Goal: Complete application form

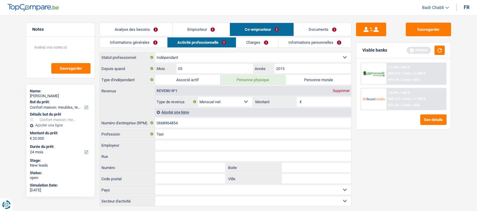
select select "household"
select select "24"
select select "independent"
select select "netSalary"
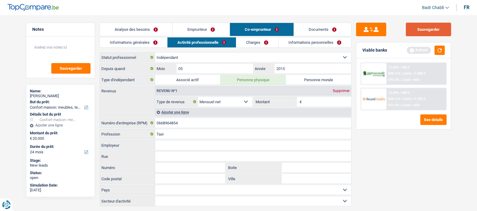
click at [433, 30] on button "Sauvegarder" at bounding box center [428, 30] width 45 height 14
click at [422, 29] on button "Sauvegarder" at bounding box center [428, 30] width 45 height 14
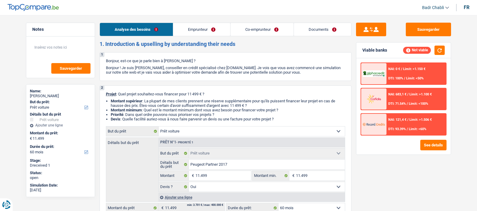
select select "car"
select select "60"
select select "car"
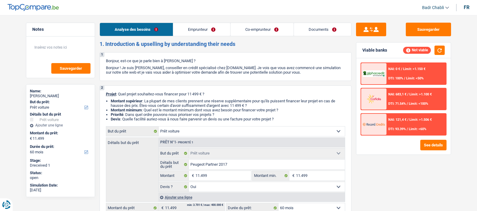
select select "yes"
select select "60"
select select "independent"
select select "worker"
select select "netSalary"
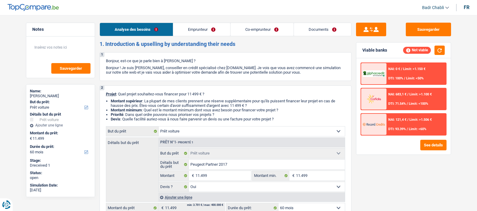
select select "netSalary"
select select "rents"
select select "carLoan"
select select "60"
select select "car"
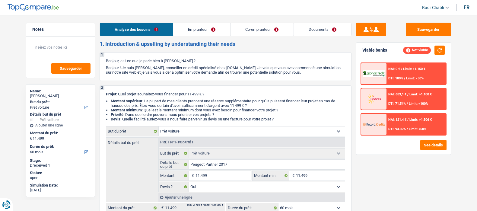
select select "car"
select select "yes"
select select "60"
select select "worker"
select select "netSalary"
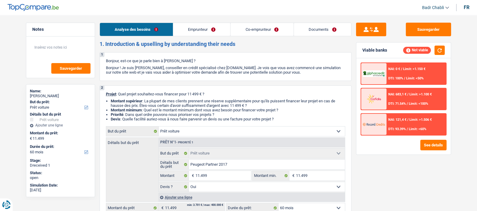
click at [204, 26] on link "Emprunteur" at bounding box center [201, 29] width 57 height 13
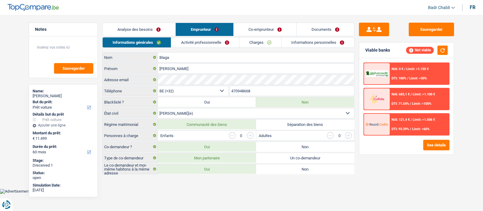
click at [204, 40] on link "Activité professionnelle" at bounding box center [205, 42] width 68 height 10
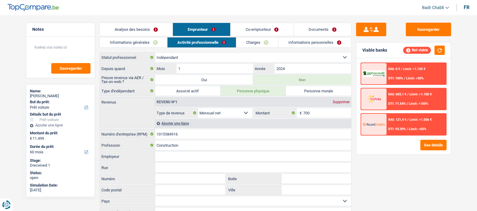
click at [269, 23] on link "Co-emprunteur" at bounding box center [261, 29] width 63 height 13
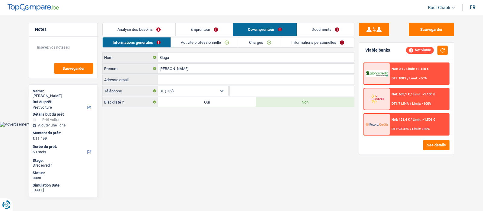
click at [220, 44] on link "Activité professionnelle" at bounding box center [205, 42] width 68 height 10
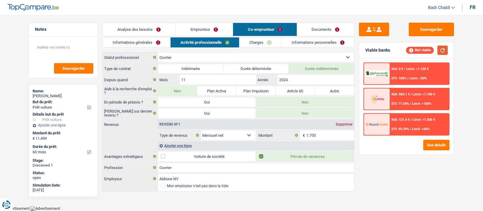
click at [442, 50] on button "button" at bounding box center [442, 50] width 10 height 9
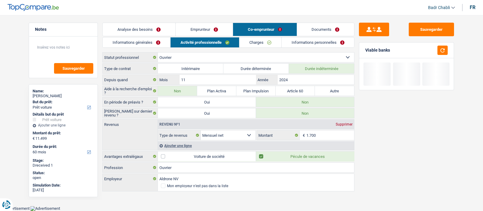
click at [260, 43] on link "Charges" at bounding box center [260, 42] width 42 height 10
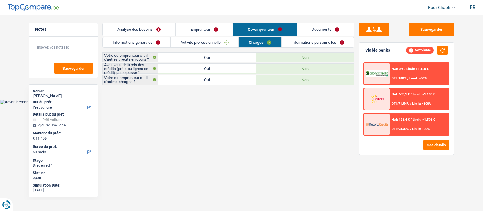
click at [335, 41] on link "Informations personnelles" at bounding box center [317, 42] width 73 height 10
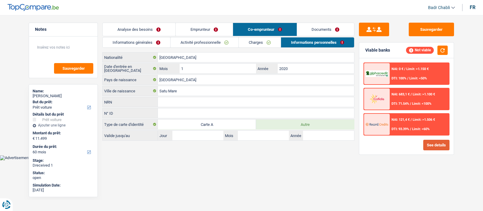
click at [431, 143] on button "See details" at bounding box center [436, 145] width 26 height 11
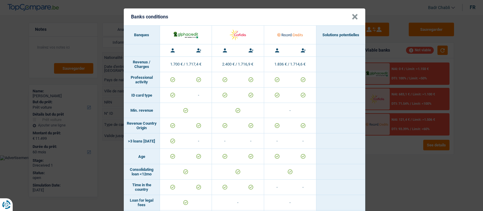
click at [353, 19] on button "×" at bounding box center [354, 17] width 6 height 6
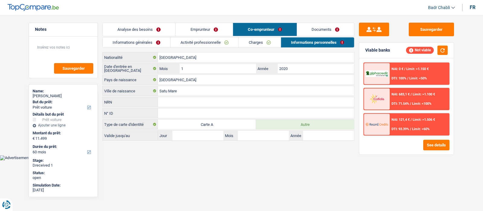
click at [255, 44] on link "Charges" at bounding box center [260, 42] width 42 height 10
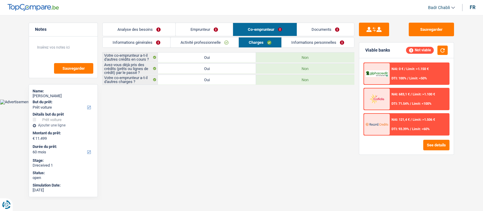
click at [185, 27] on link "Emprunteur" at bounding box center [204, 29] width 57 height 13
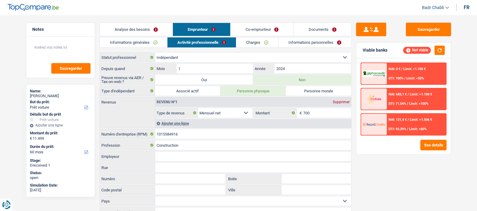
click at [261, 42] on link "Charges" at bounding box center [257, 42] width 42 height 10
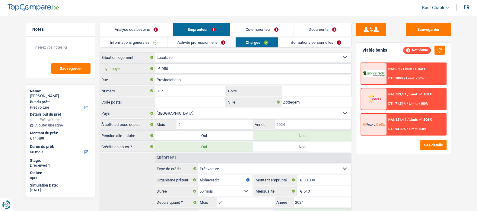
click at [183, 67] on input "950" at bounding box center [256, 69] width 189 height 10
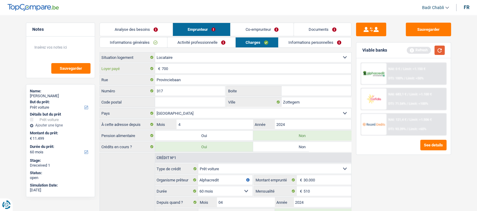
type input "700"
click at [443, 48] on button "button" at bounding box center [439, 50] width 10 height 9
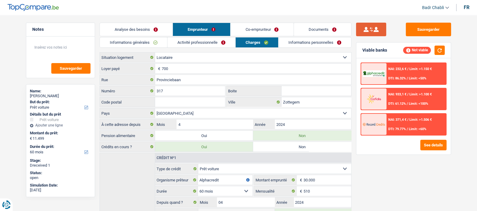
click at [369, 25] on button "submit" at bounding box center [371, 30] width 30 height 14
radio input "false"
radio input "true"
radio input "false"
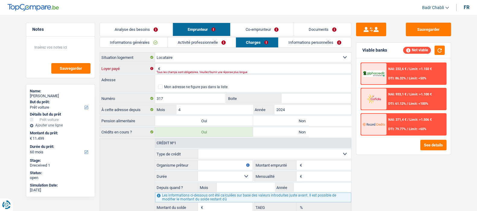
click at [214, 65] on input "Loyer payé" at bounding box center [256, 69] width 189 height 10
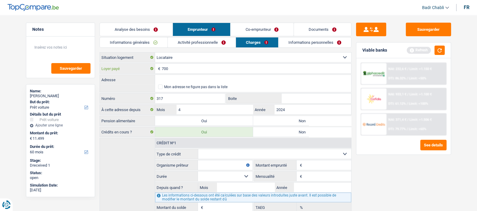
type input "700"
click at [272, 123] on label "Non" at bounding box center [302, 121] width 98 height 10
click at [272, 123] on input "Non" at bounding box center [302, 121] width 98 height 10
radio input "true"
click at [442, 46] on button "button" at bounding box center [439, 50] width 10 height 9
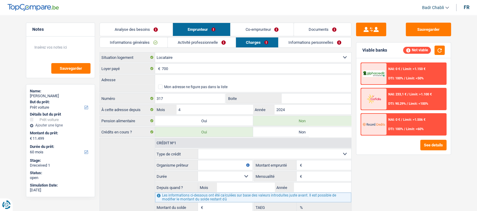
click at [283, 29] on link "Co-emprunteur" at bounding box center [261, 29] width 63 height 13
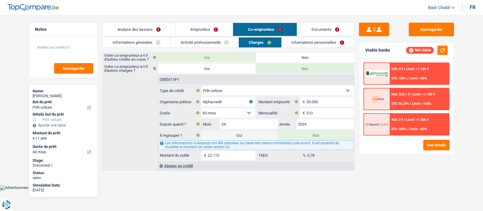
click at [187, 26] on link "Emprunteur" at bounding box center [204, 29] width 57 height 13
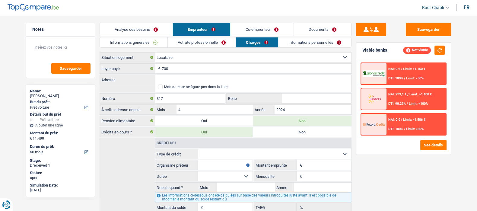
click at [156, 28] on link "Analyse des besoins" at bounding box center [136, 29] width 73 height 13
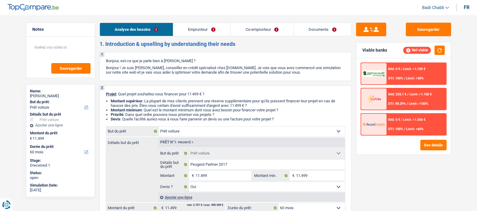
click at [183, 27] on link "Emprunteur" at bounding box center [201, 29] width 57 height 13
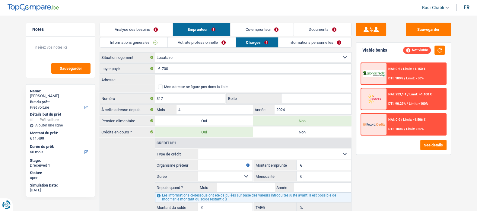
click at [147, 28] on link "Analyse des besoins" at bounding box center [136, 29] width 73 height 13
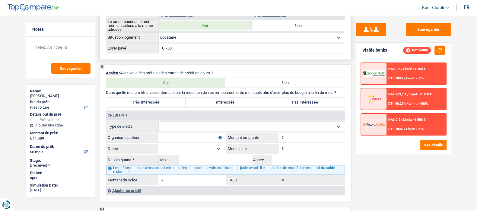
scroll to position [528, 0]
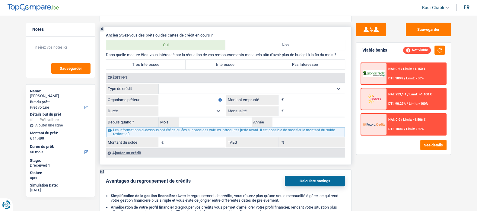
click at [302, 46] on label "Non" at bounding box center [284, 45] width 119 height 10
click at [302, 46] on input "Non" at bounding box center [284, 45] width 119 height 10
radio input "true"
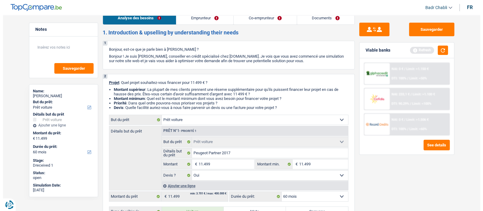
scroll to position [0, 0]
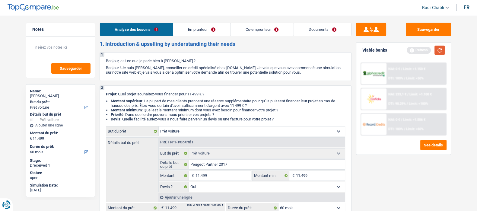
click at [441, 49] on button "button" at bounding box center [439, 50] width 10 height 9
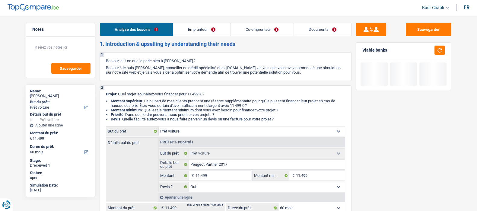
drag, startPoint x: 215, startPoint y: 25, endPoint x: 250, endPoint y: 28, distance: 35.4
click at [215, 25] on link "Emprunteur" at bounding box center [201, 29] width 57 height 13
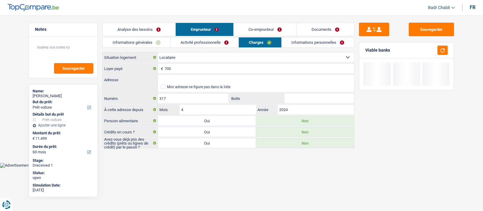
click at [274, 28] on link "Co-emprunteur" at bounding box center [264, 29] width 63 height 13
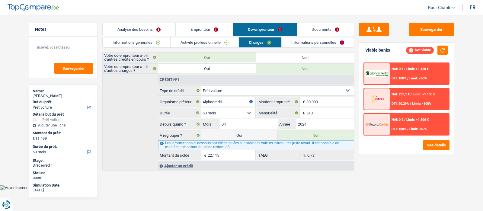
click at [246, 135] on label "Oui" at bounding box center [239, 135] width 76 height 10
click at [246, 135] on input "Oui" at bounding box center [239, 135] width 76 height 10
radio input "true"
type input "33.614"
radio input "false"
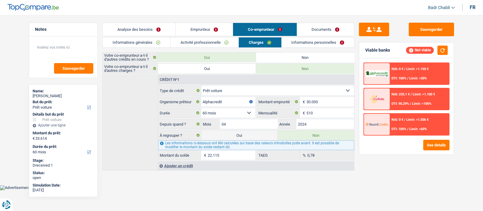
select select "refinancing"
select select "120"
select select "car"
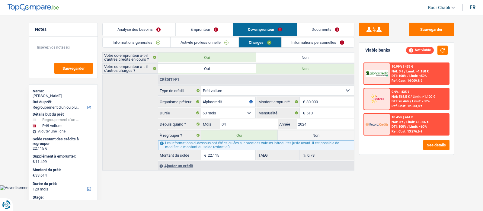
click at [201, 29] on link "Emprunteur" at bounding box center [204, 29] width 57 height 13
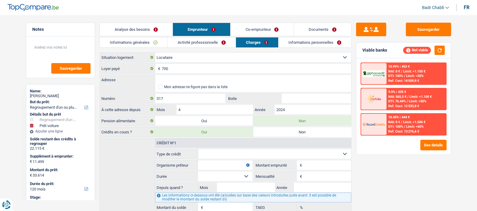
click at [264, 27] on link "Co-emprunteur" at bounding box center [261, 29] width 63 height 13
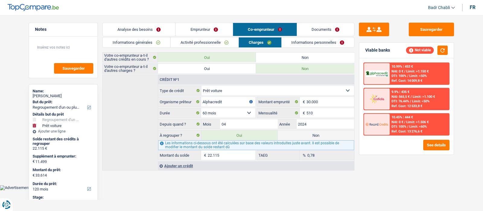
click at [211, 41] on link "Activité professionnelle" at bounding box center [204, 42] width 68 height 10
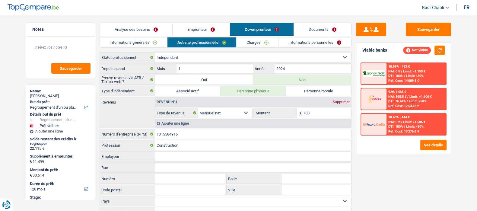
click at [201, 28] on link "Emprunteur" at bounding box center [201, 29] width 57 height 13
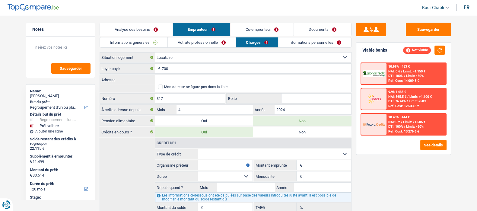
click at [271, 30] on link "Co-emprunteur" at bounding box center [261, 29] width 63 height 13
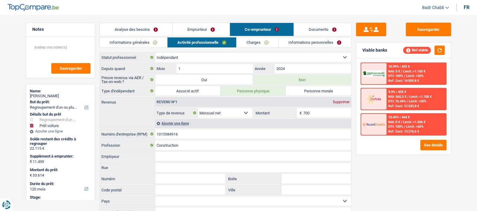
click at [198, 28] on link "Emprunteur" at bounding box center [201, 29] width 57 height 13
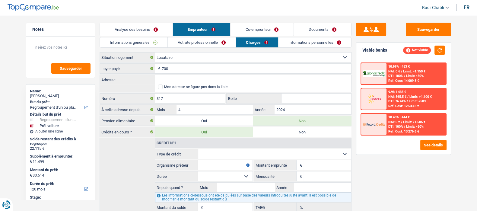
click at [193, 38] on link "Activité professionnelle" at bounding box center [202, 42] width 68 height 10
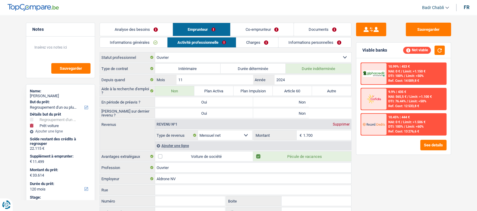
click at [286, 103] on label "Non" at bounding box center [302, 102] width 98 height 10
click at [286, 103] on input "Non" at bounding box center [302, 102] width 98 height 10
radio input "true"
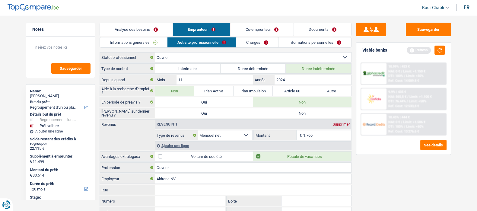
click at [292, 113] on label "Non" at bounding box center [302, 113] width 98 height 10
click at [292, 113] on input "Non" at bounding box center [302, 113] width 98 height 10
radio input "true"
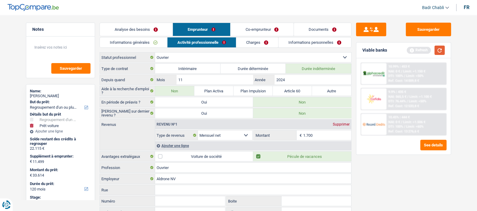
click at [438, 48] on button "button" at bounding box center [439, 50] width 10 height 9
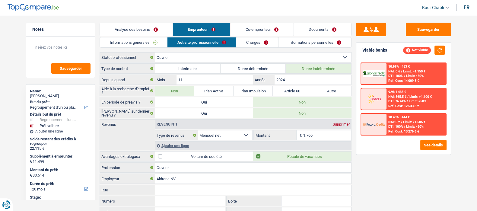
click at [291, 43] on link "Informations personnelles" at bounding box center [314, 42] width 73 height 10
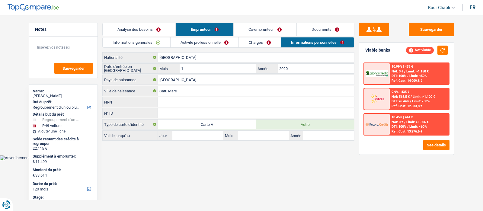
click at [270, 46] on link "Charges" at bounding box center [260, 42] width 42 height 10
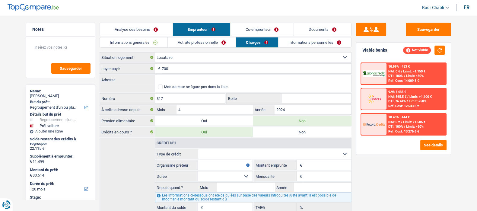
click at [314, 46] on link "Informations personnelles" at bounding box center [314, 42] width 73 height 10
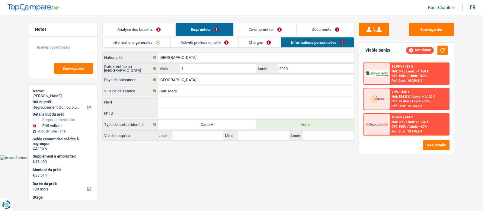
click at [268, 33] on link "Co-emprunteur" at bounding box center [264, 29] width 63 height 13
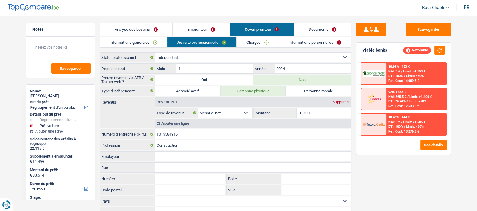
click at [198, 32] on link "Emprunteur" at bounding box center [201, 29] width 57 height 13
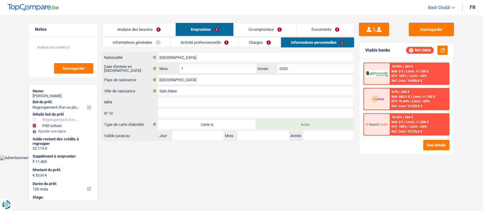
click at [247, 43] on link "Charges" at bounding box center [260, 42] width 42 height 10
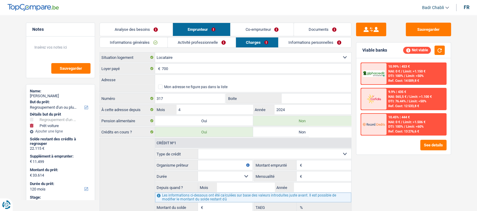
click at [313, 44] on link "Informations personnelles" at bounding box center [314, 42] width 73 height 10
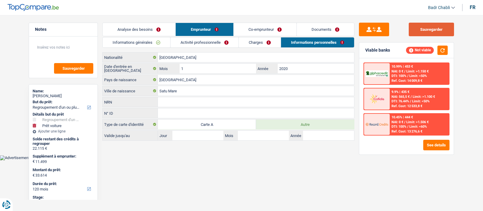
click at [426, 23] on button "Sauvegarder" at bounding box center [430, 30] width 45 height 14
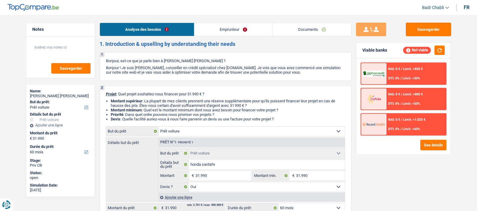
select select "car"
select select "60"
select select "car"
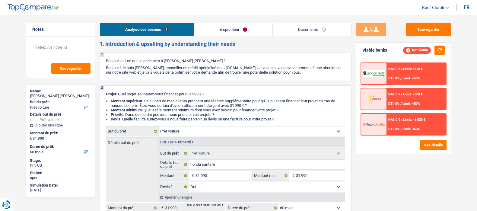
select select "yes"
select select "60"
select select "car"
select select "yes"
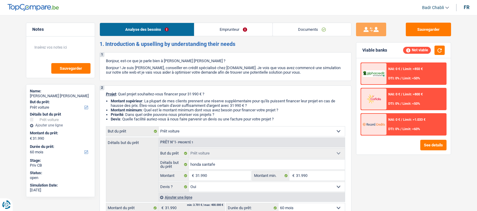
select select "60"
click at [308, 28] on link "Documents" at bounding box center [312, 29] width 78 height 13
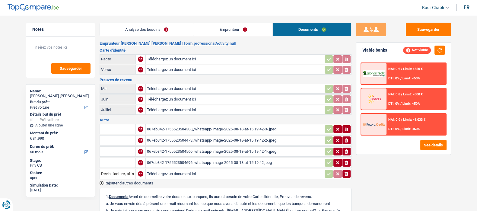
click at [217, 126] on div "067eb342-1755523504308_whatsapp-image-2025-08-18-at-15.19.42-3-.jpeg" at bounding box center [235, 129] width 176 height 9
click at [242, 138] on div "067eb342-1755523504473_whatsapp-image-2025-08-18-at-15.19.42-2-.jpeg" at bounding box center [235, 140] width 176 height 9
click at [240, 149] on div "067eb342-1755523504560_whatsapp-image-2025-08-18-at-15.19.42-1-.jpeg" at bounding box center [235, 151] width 176 height 9
click at [206, 158] on div "067eb342-1755523504696_whatsapp-image-2025-08-18-at-15.19.42.jpeg" at bounding box center [235, 162] width 176 height 9
click at [137, 31] on link "Analyse des besoins" at bounding box center [147, 29] width 94 height 13
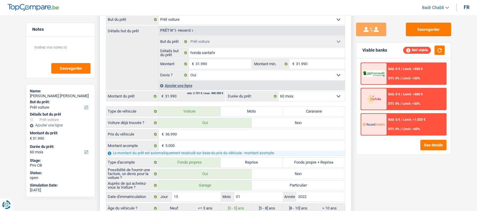
scroll to position [113, 0]
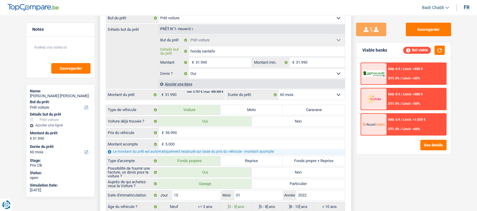
click at [192, 50] on input "honda santafe" at bounding box center [267, 51] width 156 height 10
type input "onda santafe"
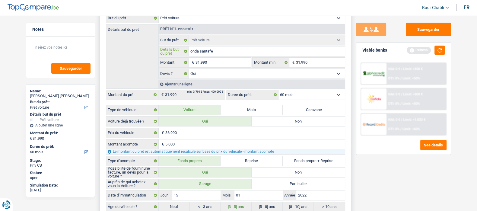
type input "Honda santafe"
click at [205, 52] on input "Honda santafe" at bounding box center [267, 51] width 156 height 10
type input "Honda antafe"
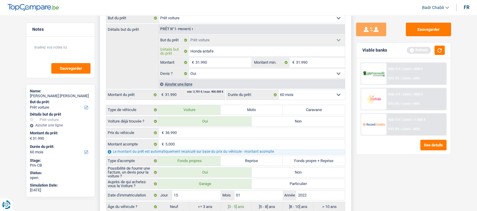
type input "Honda Santafe"
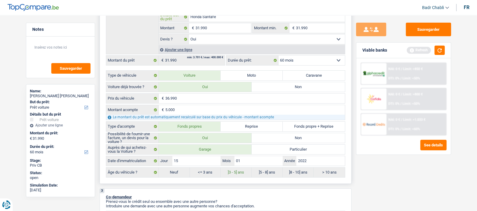
scroll to position [189, 0]
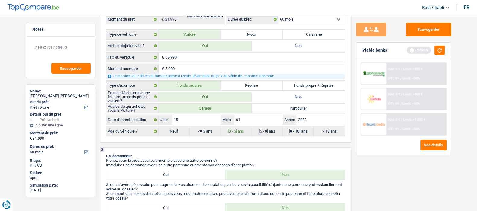
type input "Honda Santafe"
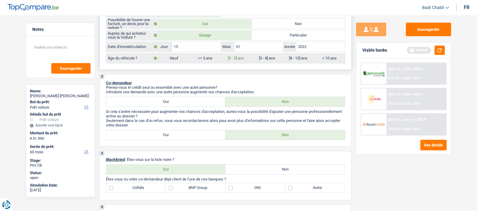
scroll to position [301, 0]
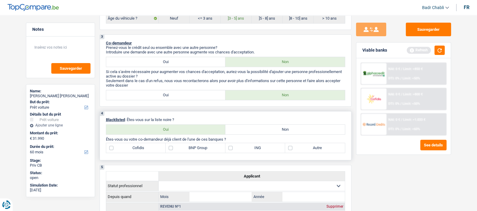
click at [276, 127] on label "Non" at bounding box center [284, 130] width 119 height 10
click at [276, 127] on input "Non" at bounding box center [284, 130] width 119 height 10
radio input "true"
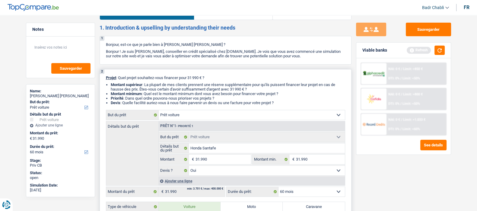
scroll to position [0, 0]
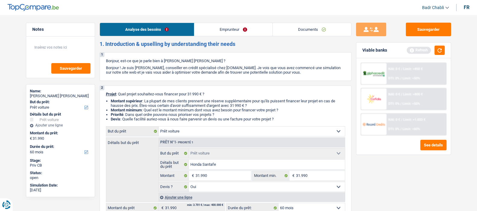
click at [220, 30] on link "Emprunteur" at bounding box center [233, 29] width 78 height 13
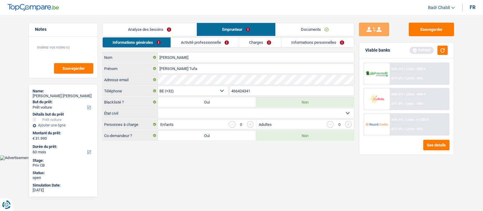
click at [310, 46] on link "Informations personnelles" at bounding box center [317, 42] width 73 height 10
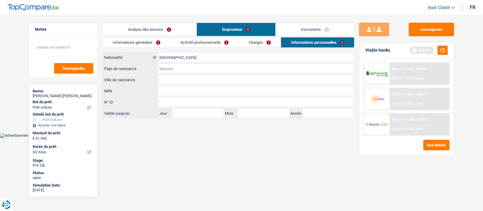
click at [167, 69] on input "Pays de naissance" at bounding box center [256, 69] width 196 height 10
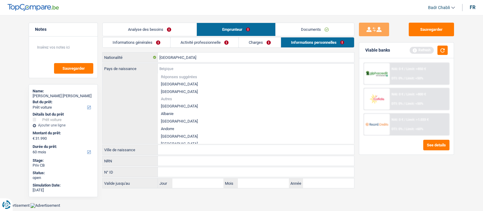
type input "E"
type input "t"
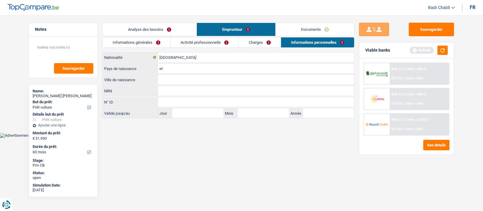
type input "e"
type input "E"
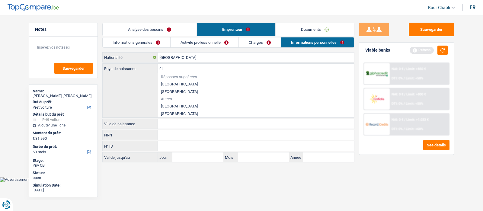
click at [170, 107] on li "Éthiopie" at bounding box center [256, 106] width 196 height 8
type input "Éthiopie"
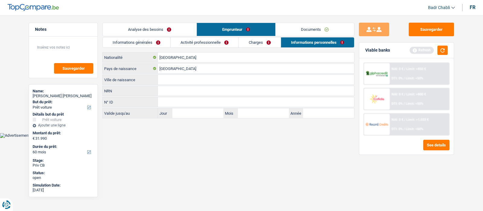
click at [176, 77] on input "Ville de naissance" at bounding box center [256, 80] width 196 height 10
click at [182, 84] on input "Ville de naissance" at bounding box center [256, 80] width 196 height 10
type input "Bekoji"
click at [141, 27] on link "Analyse des besoins" at bounding box center [150, 29] width 94 height 13
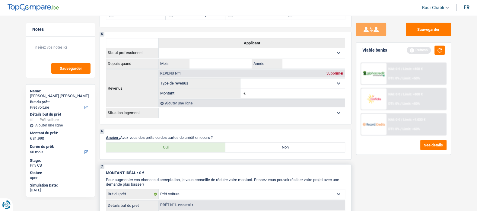
scroll to position [490, 0]
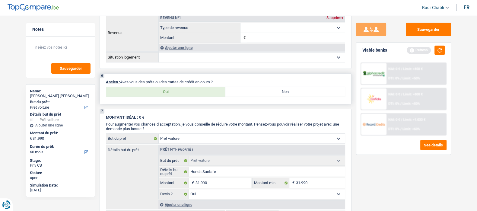
click at [273, 96] on label "Non" at bounding box center [284, 92] width 119 height 10
click at [273, 96] on input "Non" at bounding box center [284, 92] width 119 height 10
radio input "true"
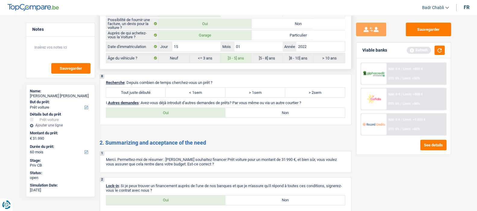
scroll to position [792, 0]
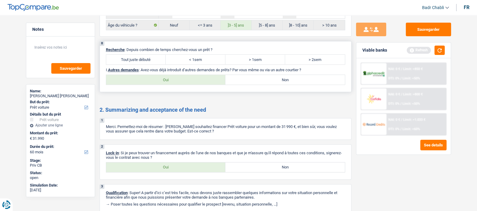
click at [154, 57] on label "Tout juste débuté" at bounding box center [136, 60] width 60 height 10
click at [154, 57] on input "Tout juste débuté" at bounding box center [136, 60] width 60 height 10
radio input "true"
drag, startPoint x: 283, startPoint y: 74, endPoint x: 282, endPoint y: 80, distance: 6.1
click at [283, 75] on div "8 Recherche : Depuis combien de temps cherchez-vous un prêt ? Tout juste débuté…" at bounding box center [226, 66] width 252 height 51
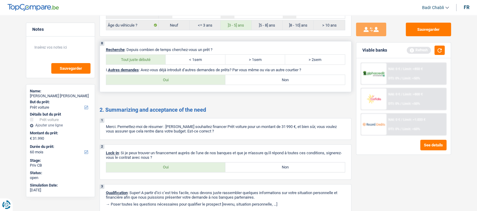
click at [282, 80] on label "Non" at bounding box center [284, 80] width 119 height 10
click at [282, 80] on input "Non" at bounding box center [284, 80] width 119 height 10
radio input "true"
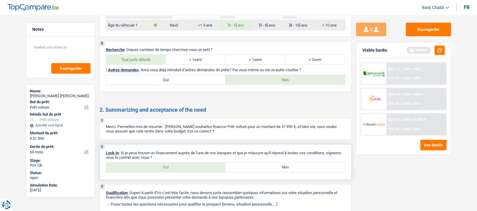
click at [167, 163] on div "Oui Non Tous les champs sont obligatoires. Veuillez sélectionner une option" at bounding box center [225, 167] width 239 height 10
click at [168, 165] on label "Oui" at bounding box center [165, 167] width 119 height 10
click at [168, 165] on input "Oui" at bounding box center [165, 167] width 119 height 10
radio input "true"
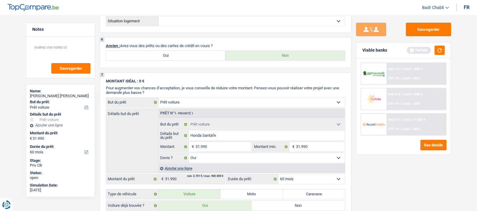
scroll to position [479, 0]
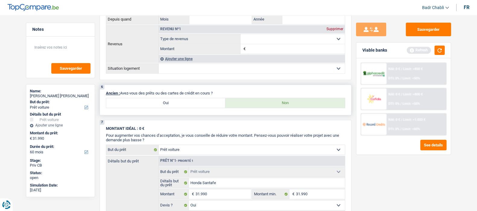
click at [189, 107] on label "Oui" at bounding box center [165, 103] width 119 height 10
click at [189, 107] on input "Oui" at bounding box center [165, 103] width 119 height 10
radio input "true"
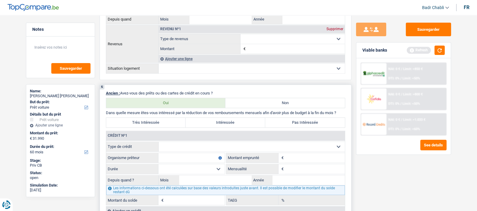
click at [181, 117] on div "6 Ancien : Avez-vous des prêts ou des cartes de crédit en cours ? Oui Non Dans …" at bounding box center [226, 153] width 252 height 138
click at [187, 145] on select "Carte ou ouverture de crédit Prêt hypothécaire Vente à tempérament Prêt à tempé…" at bounding box center [252, 147] width 186 height 10
select select "cardOrCredit"
type input "0"
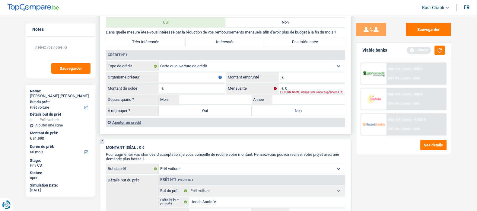
scroll to position [592, 0]
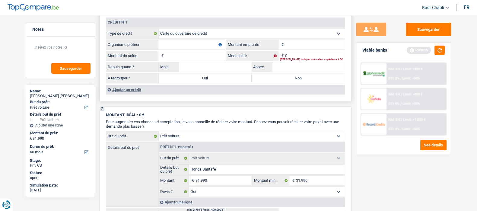
click at [191, 34] on select "Carte ou ouverture de crédit Prêt hypothécaire Vente à tempérament Prêt à tempé…" at bounding box center [252, 34] width 186 height 10
select select "mortgage"
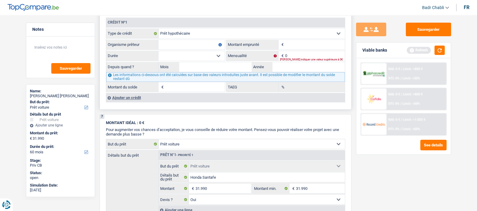
click at [133, 100] on div "Ajouter un crédit" at bounding box center [225, 97] width 239 height 9
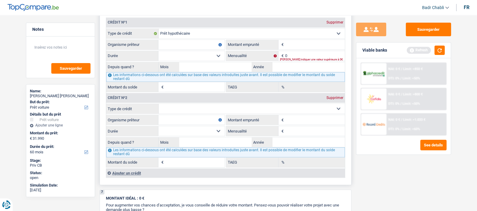
click at [197, 110] on select "Carte ou ouverture de crédit Prêt hypothécaire Vente à tempérament Prêt à tempé…" at bounding box center [252, 109] width 186 height 10
select select "cardOrCredit"
type input "0"
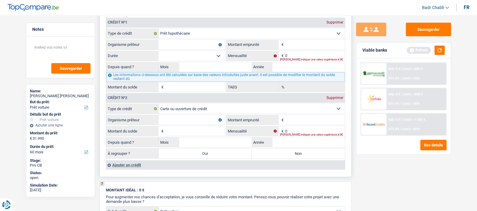
click at [194, 45] on input "Organisme prêteur" at bounding box center [191, 45] width 66 height 10
type input "Argenta"
type input "370.000"
click at [204, 57] on select "120 mois 132 mois 144 mois 180 mois 240 mois 300 mois 360 mois 420 mois Sélecti…" at bounding box center [191, 56] width 66 height 10
select select "300"
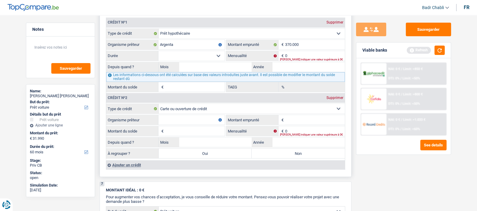
click at [158, 52] on select "120 mois 132 mois 144 mois 180 mois 240 mois 300 mois 360 mois 420 mois Sélecti…" at bounding box center [191, 56] width 66 height 10
click at [286, 57] on input "0" at bounding box center [315, 56] width 60 height 10
click at [297, 55] on input "0" at bounding box center [315, 56] width 60 height 10
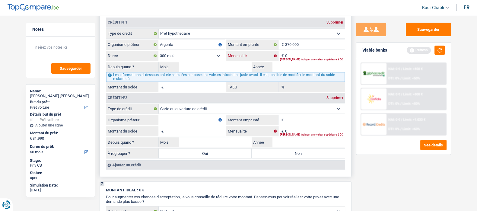
click at [297, 55] on input "0" at bounding box center [315, 56] width 60 height 10
type input "2.100"
click at [231, 72] on input "Mois" at bounding box center [215, 67] width 73 height 10
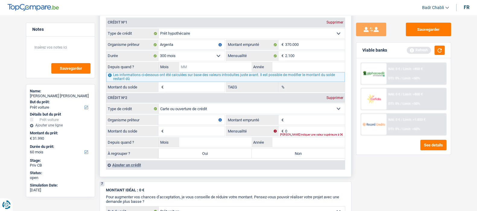
click at [231, 72] on input "Mois" at bounding box center [215, 67] width 73 height 10
click at [67, 49] on textarea at bounding box center [60, 50] width 60 height 18
type textarea "Le crédit de la maison commencera en octobre"
click at [204, 70] on input "Mois" at bounding box center [215, 67] width 73 height 10
type input "08"
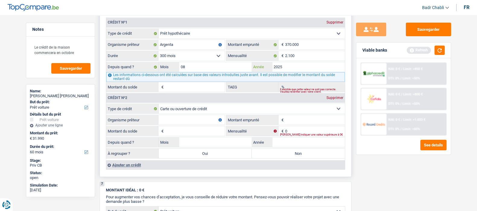
type input "2025"
type input "370.001"
type input "4,81"
click at [201, 122] on input "Organisme prêteur" at bounding box center [191, 120] width 66 height 10
type input "Argenta"
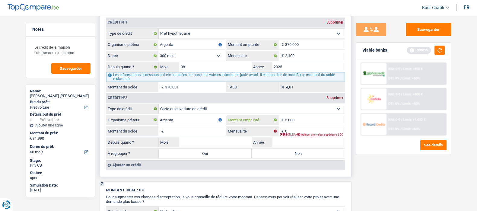
type input "5.000"
click at [196, 133] on input "Montant du solde" at bounding box center [195, 131] width 60 height 10
type input "1"
type input "04"
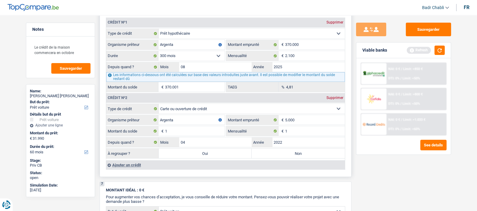
type input "2022"
click at [266, 155] on label "Non" at bounding box center [298, 153] width 93 height 10
click at [266, 155] on input "Non" at bounding box center [298, 153] width 93 height 10
radio input "true"
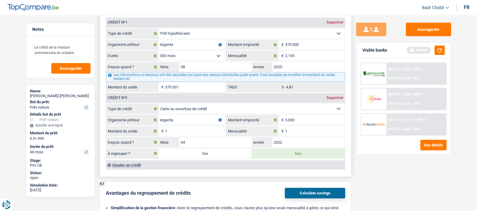
scroll to position [667, 0]
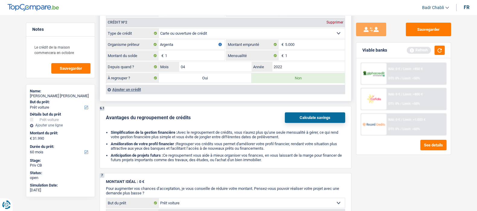
click at [129, 90] on div "Ajouter un crédit" at bounding box center [225, 89] width 239 height 9
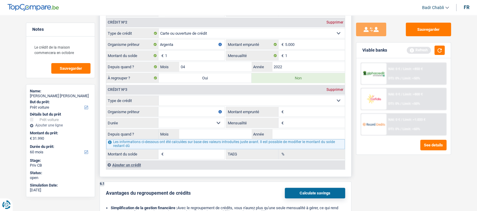
drag, startPoint x: 183, startPoint y: 100, endPoint x: 188, endPoint y: 105, distance: 7.5
click at [183, 100] on select "Carte ou ouverture de crédit Prêt hypothécaire Vente à tempérament Prêt à tempé…" at bounding box center [252, 101] width 186 height 10
select select "cardOrCredit"
type input "0"
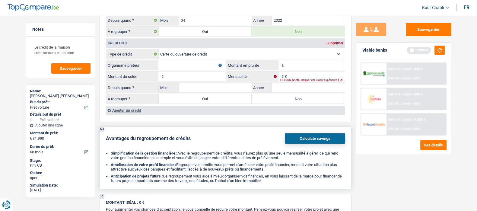
scroll to position [705, 0]
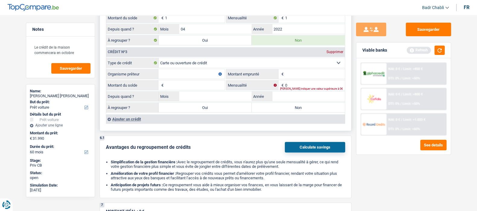
click at [185, 70] on input "Organisme prêteur" at bounding box center [191, 74] width 66 height 10
type input "Carrefour"
type input "3.000"
type input "1"
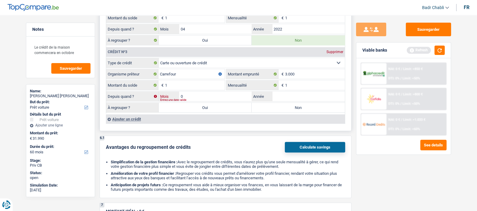
type input "04"
type input "2021"
click at [287, 111] on label "Non" at bounding box center [298, 108] width 93 height 10
click at [287, 111] on input "Non" at bounding box center [298, 108] width 93 height 10
radio input "true"
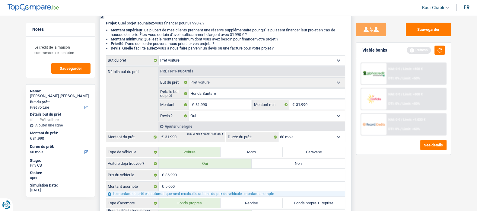
scroll to position [0, 0]
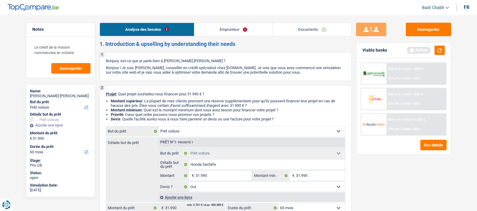
click at [217, 32] on link "Emprunteur" at bounding box center [233, 29] width 78 height 13
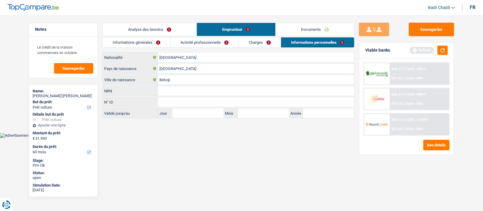
click at [139, 46] on link "Informations générales" at bounding box center [137, 42] width 68 height 10
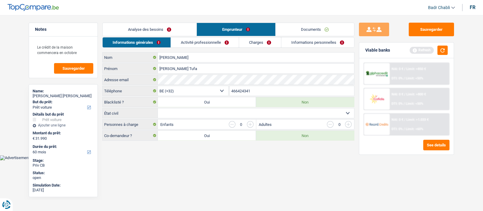
drag, startPoint x: 201, startPoint y: 112, endPoint x: 201, endPoint y: 117, distance: 4.8
click at [201, 112] on select "Célibataire Marié(e) Cohabitant(e) légal(e) Divorcé(e) Veuf(ve) Séparé (de fait…" at bounding box center [256, 113] width 196 height 10
select select "married"
click at [158, 108] on select "Célibataire Marié(e) Cohabitant(e) légal(e) Divorcé(e) Veuf(ve) Séparé (de fait…" at bounding box center [256, 113] width 196 height 10
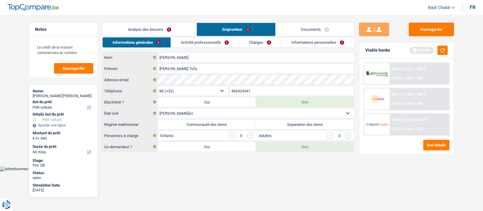
click at [232, 121] on label "Communauté des biens" at bounding box center [207, 124] width 98 height 10
click at [232, 121] on input "Communauté des biens" at bounding box center [207, 124] width 98 height 10
radio input "true"
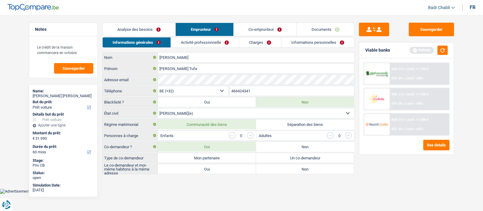
click at [228, 153] on label "Mon partenaire" at bounding box center [207, 158] width 98 height 10
click at [228, 153] on input "Mon partenaire" at bounding box center [207, 158] width 98 height 10
radio input "true"
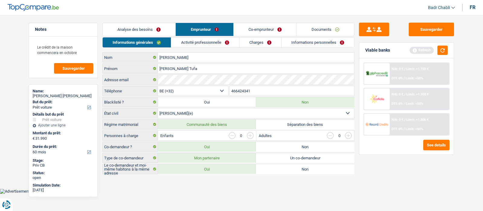
click at [229, 170] on label "Oui" at bounding box center [207, 169] width 98 height 10
click at [229, 170] on input "Oui" at bounding box center [207, 169] width 98 height 10
click at [252, 136] on input "button" at bounding box center [250, 135] width 7 height 7
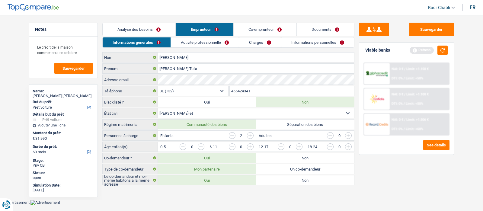
click at [252, 136] on input "button" at bounding box center [250, 135] width 7 height 7
click at [249, 147] on input "button" at bounding box center [372, 148] width 251 height 10
click at [202, 145] on input "button" at bounding box center [323, 148] width 251 height 10
click at [233, 145] on input "button" at bounding box center [232, 146] width 7 height 7
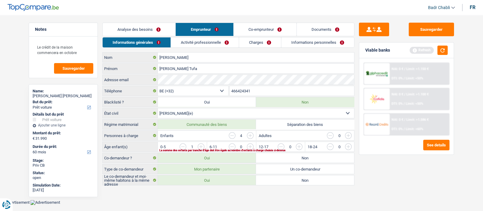
click at [250, 147] on input "button" at bounding box center [372, 148] width 251 height 10
click at [204, 44] on link "Activité professionnelle" at bounding box center [205, 42] width 68 height 10
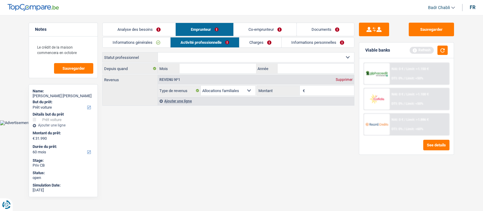
click at [200, 58] on select "Ouvrier Employé privé Employé public Invalide Indépendant Pensionné Chômeur Mut…" at bounding box center [256, 57] width 196 height 10
select select "worker"
click at [158, 52] on select "Ouvrier Employé privé Employé public Invalide Indépendant Pensionné Chômeur Mut…" at bounding box center [256, 57] width 196 height 10
select select "familyAllowances"
select select "netSalary"
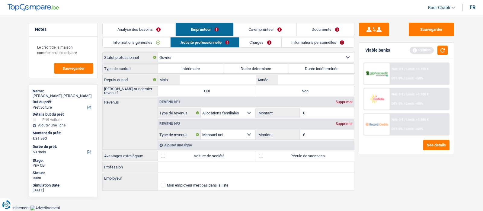
click at [323, 67] on label "Durée indéterminée" at bounding box center [321, 69] width 65 height 10
click at [323, 67] on input "Durée indéterminée" at bounding box center [321, 69] width 65 height 10
radio input "true"
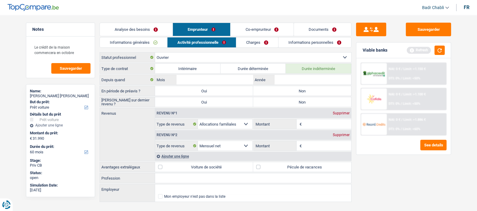
click at [307, 90] on label "Non" at bounding box center [302, 91] width 98 height 10
click at [307, 90] on input "Non" at bounding box center [302, 91] width 98 height 10
radio input "true"
click at [305, 99] on label "Non" at bounding box center [302, 102] width 98 height 10
click at [305, 99] on input "Non" at bounding box center [302, 102] width 98 height 10
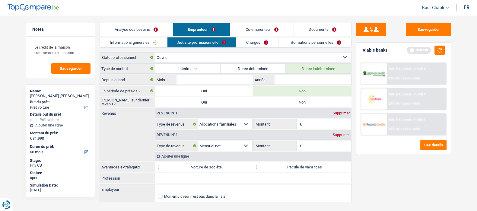
radio input "true"
click at [183, 181] on input "Profession" at bounding box center [253, 178] width 196 height 10
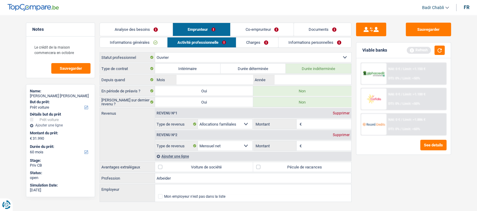
type input "Arbeider"
type input "Mafrans"
click at [203, 79] on input "Mois" at bounding box center [214, 80] width 76 height 10
type input "03"
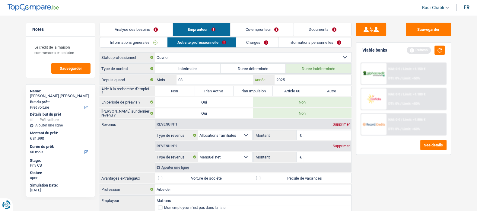
type input "2025"
click at [173, 89] on label "Non" at bounding box center [174, 91] width 39 height 10
click at [173, 89] on input "Non" at bounding box center [174, 91] width 39 height 10
radio input "true"
click at [266, 174] on label "Pécule de vacances" at bounding box center [302, 178] width 98 height 10
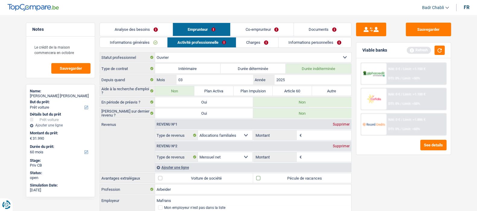
click at [266, 174] on input "Pécule de vacances" at bounding box center [302, 178] width 98 height 10
checkbox input "true"
click at [312, 156] on input "Montant" at bounding box center [327, 157] width 48 height 10
click at [308, 155] on input "Montant" at bounding box center [327, 157] width 48 height 10
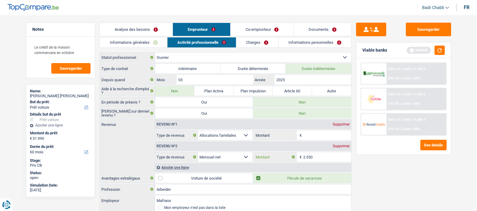
type input "2.550"
click at [185, 167] on div "Ajouter une ligne" at bounding box center [253, 167] width 196 height 9
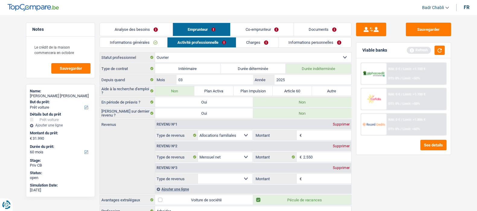
scroll to position [42, 0]
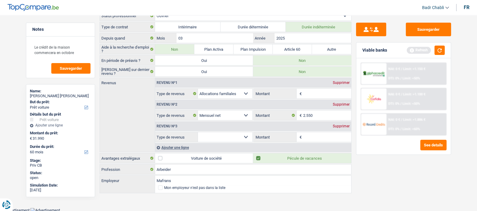
click at [245, 136] on select "Allocation d'handicap Allocations chômage Allocations familiales Chèques repas …" at bounding box center [225, 137] width 55 height 10
select select "mealVouchers"
click at [198, 132] on select "Allocation d'handicap Allocations chômage Allocations familiales Chèques repas …" at bounding box center [225, 137] width 55 height 10
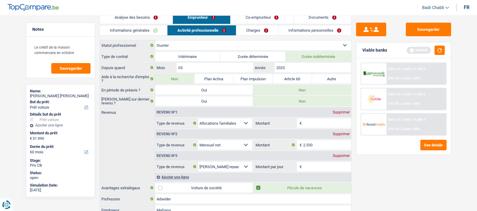
scroll to position [0, 0]
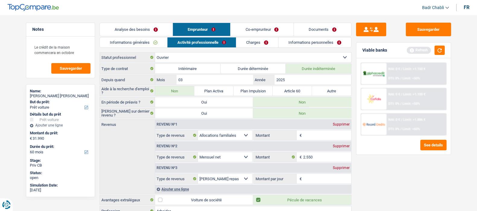
click at [469, 5] on div "fr" at bounding box center [467, 8] width 6 height 6
select select "familyAllowances"
select select "mealVouchers"
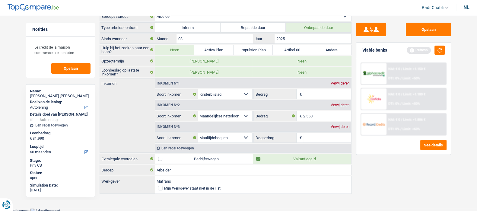
scroll to position [42, 0]
click at [309, 134] on input "Dagbedrag" at bounding box center [327, 137] width 48 height 10
type input "8"
type input "3,0"
click at [316, 91] on input "Bedrag" at bounding box center [327, 94] width 48 height 10
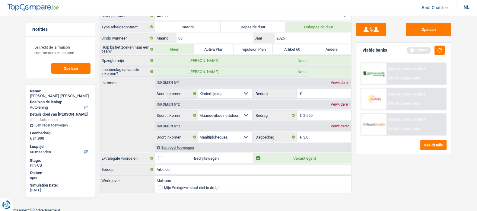
click at [316, 91] on input "Bedrag" at bounding box center [327, 94] width 48 height 10
type input "1.200"
click at [74, 53] on textarea "Le crédit de la maison commencera en octobre" at bounding box center [60, 50] width 60 height 18
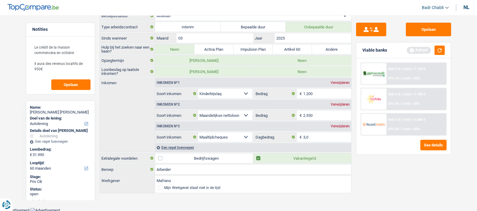
click at [186, 145] on div "Een regel toevoegen" at bounding box center [253, 147] width 196 height 9
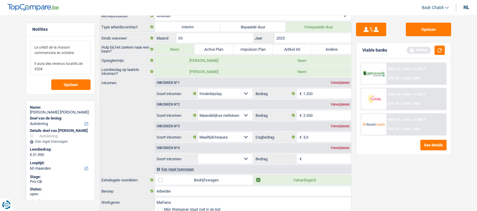
drag, startPoint x: 49, startPoint y: 69, endPoint x: 9, endPoint y: 61, distance: 40.9
click at [9, 61] on main "Notities Le crédit de la maison commencera en octobre Il aura des revenus locat…" at bounding box center [238, 98] width 477 height 262
click at [68, 70] on textarea "Le crédit de la maison commencera en octobre Il aura des revenus locatifs de 95…" at bounding box center [60, 58] width 60 height 34
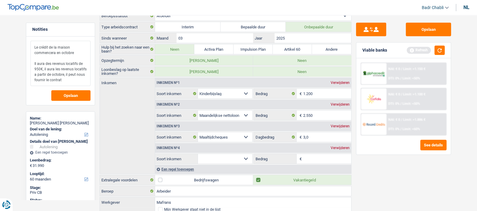
type textarea "Le crédit de la maison commencera en octobre Il aura des revenus locatifs de 95…"
click at [235, 158] on select "Alimentatie geld Bedrijfstoeslag Huurinkomsten Invaliditeitspensioen Kinderbijs…" at bounding box center [225, 159] width 55 height 10
select select "rentalIncome"
click at [198, 154] on select "Alimentatie geld Bedrijfstoeslag Huurinkomsten Invaliditeitspensioen Kinderbijs…" at bounding box center [225, 159] width 55 height 10
click at [320, 154] on input "Bedrag" at bounding box center [327, 159] width 48 height 10
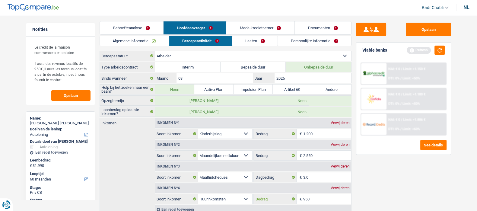
scroll to position [0, 0]
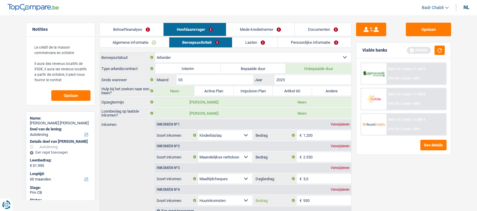
type input "950"
click at [255, 40] on link "Lasten" at bounding box center [255, 42] width 46 height 10
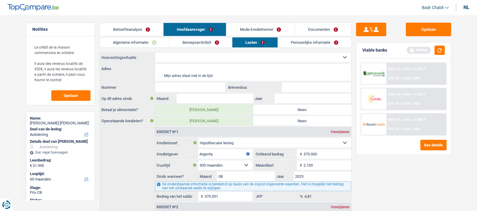
click at [287, 112] on label "Neen" at bounding box center [302, 110] width 98 height 10
click at [287, 112] on input "Neen" at bounding box center [302, 110] width 98 height 10
radio input "true"
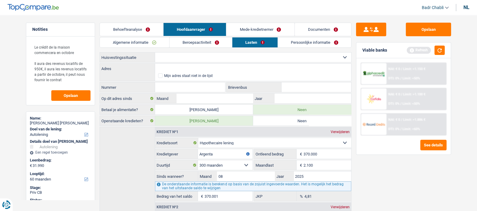
click at [269, 15] on main "Notities Le crédit de la maison commencera en octobre Il aura des revenus locat…" at bounding box center [238, 184] width 477 height 351
click at [268, 28] on link "Mede-kredietnemer" at bounding box center [260, 29] width 68 height 13
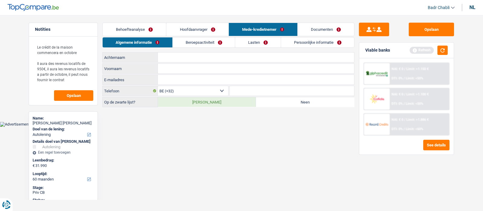
click at [206, 27] on link "Hoofdaanvrager" at bounding box center [197, 29] width 62 height 13
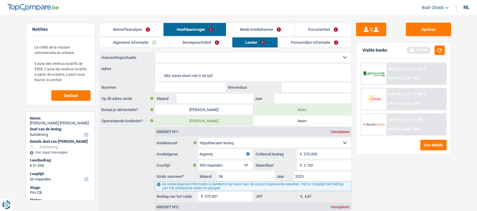
click at [201, 50] on div "Algemene informatie Beroepsactiviteit Lasten Persoonlijke informatie Demissie A…" at bounding box center [226, 191] width 252 height 309
click at [198, 55] on select "Huurder Eigenaar met een hypothecaire lening Eigenaar zonder hypothecaire lenin…" at bounding box center [253, 57] width 196 height 10
click at [241, 68] on input "Adres" at bounding box center [253, 69] width 196 height 10
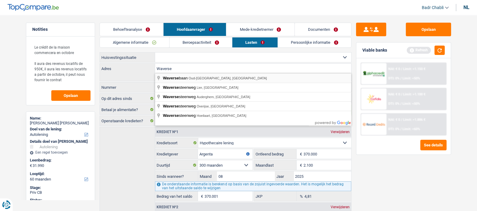
type input "Waversebaan, Oud-Heverlee, Belgium"
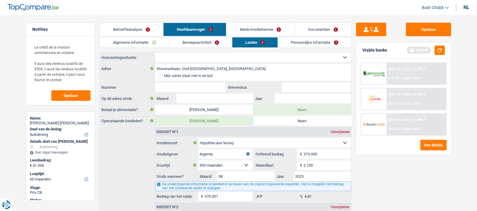
select select "BE"
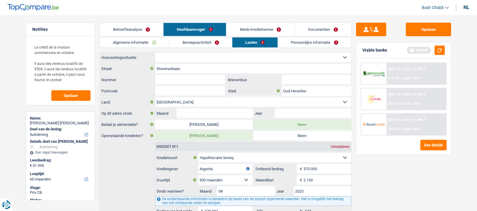
click at [192, 83] on input "Nummer" at bounding box center [190, 80] width 70 height 10
type input "174"
click at [238, 113] on input "Maand" at bounding box center [214, 113] width 76 height 10
type input "02"
type input "2023"
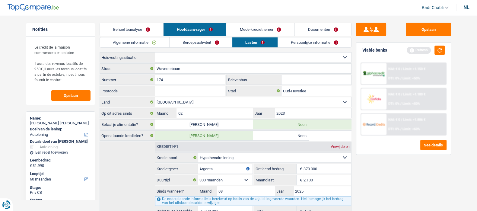
click at [182, 59] on select "Huurder Eigenaar met een hypothecaire lening Eigenaar zonder hypothecaire lenin…" at bounding box center [253, 57] width 196 height 10
select select "ownerWithMortgage"
click at [155, 52] on select "Huurder Eigenaar met een hypothecaire lening Eigenaar zonder hypothecaire lenin…" at bounding box center [253, 57] width 196 height 10
click at [237, 114] on input "02" at bounding box center [214, 113] width 76 height 10
drag, startPoint x: 238, startPoint y: 114, endPoint x: 231, endPoint y: 115, distance: 6.8
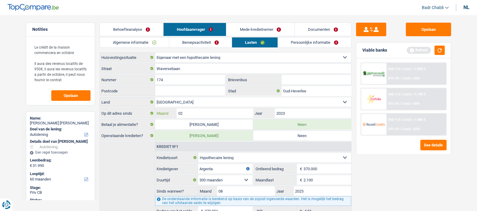
click at [237, 114] on input "02" at bounding box center [214, 113] width 76 height 10
type input "05"
type input "2025"
click at [294, 43] on link "Persoonlijke informatie" at bounding box center [314, 42] width 73 height 10
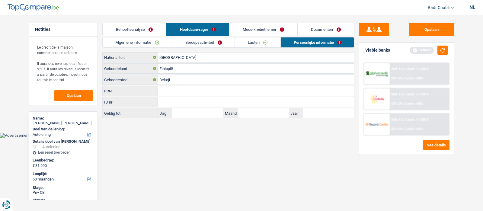
click at [259, 33] on link "Mede-kredietnemer" at bounding box center [263, 29] width 68 height 13
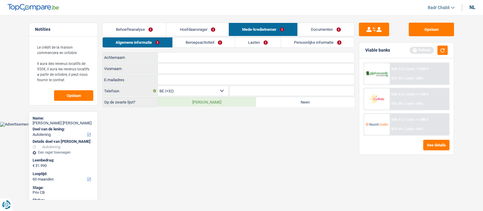
click at [300, 104] on label "Neen" at bounding box center [305, 102] width 98 height 10
click at [300, 104] on input "Neen" at bounding box center [305, 102] width 98 height 10
radio input "true"
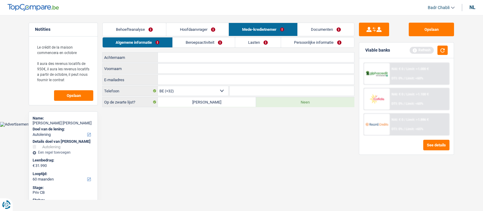
click at [192, 59] on input "Achternaam" at bounding box center [256, 57] width 196 height 10
type input "Anna"
click at [192, 58] on input "Achternaam" at bounding box center [256, 57] width 196 height 10
type input "D"
type input "Desalegne"
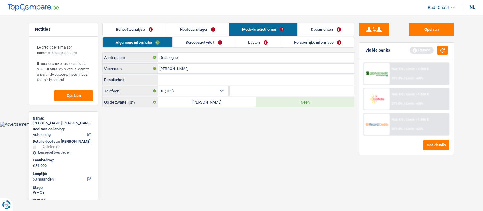
click at [187, 41] on link "Beroepsactiviteit" at bounding box center [204, 42] width 62 height 10
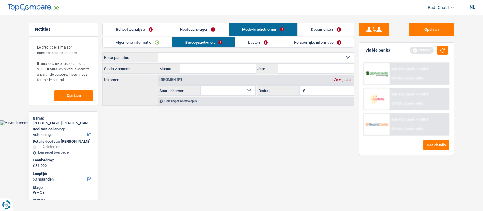
click at [192, 58] on select "Arbeider Bediende (privésector) Ambtenaar (overheidssector) Invalide Zelfstandi…" at bounding box center [256, 57] width 196 height 10
select select "worker"
click at [158, 52] on select "Arbeider Bediende (privésector) Ambtenaar (overheidssector) Invalide Zelfstandi…" at bounding box center [256, 57] width 196 height 10
select select "netSalary"
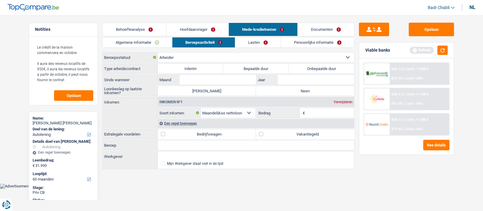
click at [308, 69] on label "Onbepaalde duur" at bounding box center [321, 69] width 65 height 10
click at [308, 69] on input "Onbepaalde duur" at bounding box center [321, 69] width 65 height 10
radio input "true"
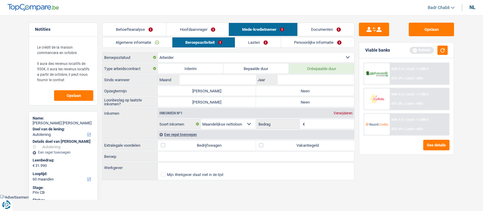
click at [296, 94] on label "Neen" at bounding box center [305, 91] width 98 height 10
click at [296, 94] on input "Neen" at bounding box center [305, 91] width 98 height 10
radio input "true"
click at [297, 100] on label "Neen" at bounding box center [305, 102] width 98 height 10
click at [297, 100] on input "Neen" at bounding box center [305, 102] width 98 height 10
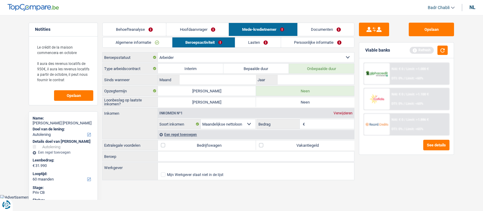
radio input "true"
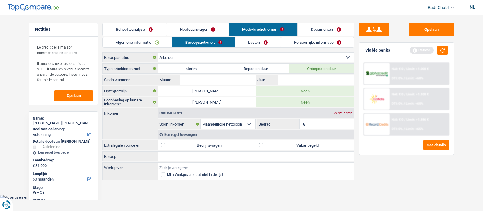
click at [178, 163] on input "Werkgever" at bounding box center [256, 168] width 196 height 10
click at [178, 157] on input "Beroep" at bounding box center [256, 156] width 196 height 10
click at [178, 156] on input "Beroep" at bounding box center [256, 156] width 196 height 10
type input "Kinderopvang"
click at [211, 57] on select "Arbeider Bediende (privésector) Ambtenaar (overheidssector) Invalide Zelfstandi…" at bounding box center [256, 57] width 196 height 10
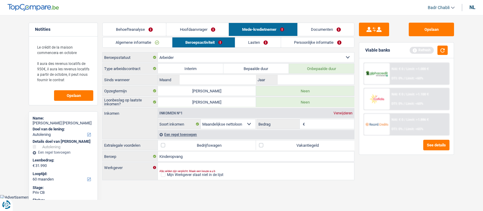
select select "privateEmployee"
click at [158, 52] on select "Arbeider Bediende (privésector) Ambtenaar (overheidssector) Invalide Zelfstandi…" at bounding box center [256, 57] width 196 height 10
radio input "false"
select select "mealVouchers"
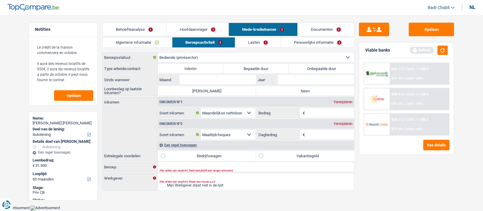
click at [319, 69] on label "Onbepaalde duur" at bounding box center [321, 69] width 65 height 10
click at [319, 69] on input "Onbepaalde duur" at bounding box center [321, 69] width 65 height 10
radio input "true"
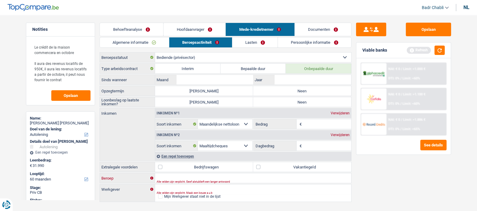
click at [169, 174] on input "Beroep" at bounding box center [253, 178] width 196 height 10
type input "Verzorgster kinderopvang"
click at [295, 90] on label "Neen" at bounding box center [302, 91] width 98 height 10
click at [295, 90] on input "Neen" at bounding box center [302, 91] width 98 height 10
radio input "true"
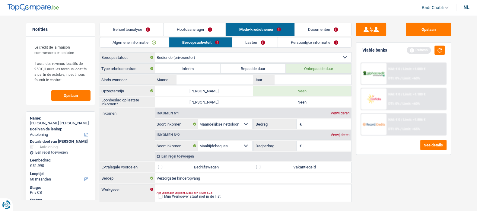
click at [294, 100] on label "Neen" at bounding box center [302, 102] width 98 height 10
click at [294, 100] on input "Neen" at bounding box center [302, 102] width 98 height 10
radio input "true"
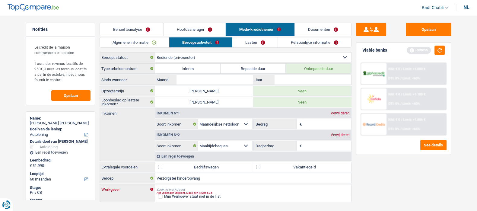
click at [171, 186] on input "Werkgever" at bounding box center [253, 189] width 196 height 10
click at [170, 184] on input "Werkgever" at bounding box center [253, 189] width 196 height 10
click at [168, 187] on input "Werkgever" at bounding box center [253, 189] width 196 height 10
click at [321, 30] on link "Documenten" at bounding box center [323, 29] width 56 height 13
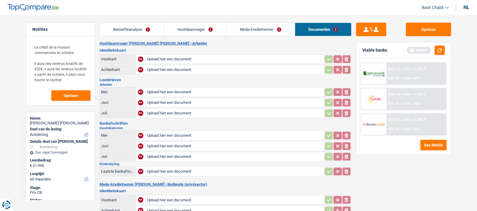
click at [281, 27] on link "Mede-kredietnemer" at bounding box center [260, 29] width 68 height 13
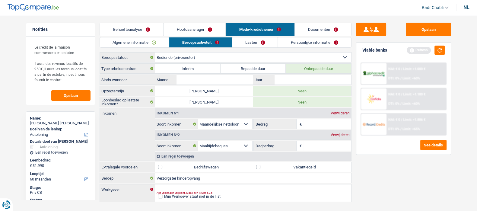
click at [302, 26] on link "Documenten" at bounding box center [323, 29] width 56 height 13
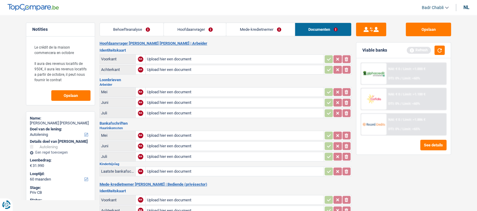
click at [258, 31] on link "Mede-kredietnemer" at bounding box center [260, 29] width 68 height 13
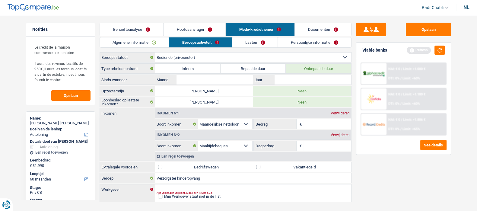
click at [178, 192] on div "Alle velden zijn verplicht. Maak een keuze a.u.b" at bounding box center [244, 193] width 174 height 2
click at [187, 185] on input "Werkgever" at bounding box center [253, 189] width 196 height 10
type input "vzw ferm Kinderopvang"
click at [312, 121] on input "Bedrag" at bounding box center [327, 124] width 48 height 10
type input "2.600"
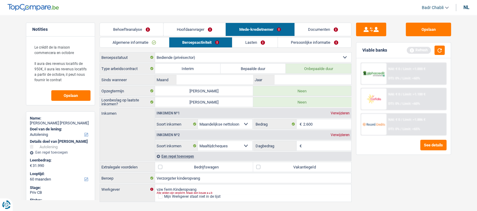
click at [258, 165] on label "Vakantiegeld" at bounding box center [302, 167] width 98 height 10
click at [258, 165] on input "Vakantiegeld" at bounding box center [302, 167] width 98 height 10
checkbox input "true"
click at [322, 147] on input "Dagbedrag" at bounding box center [327, 146] width 48 height 10
click at [336, 138] on div "Inkomen nº2 Verwijderen" at bounding box center [253, 135] width 196 height 10
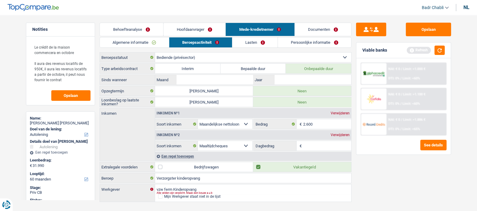
click at [338, 135] on div "Verwijderen" at bounding box center [340, 135] width 22 height 4
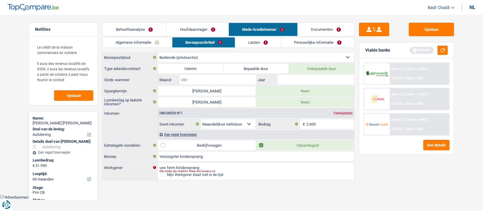
click at [211, 78] on input "Maand" at bounding box center [217, 80] width 76 height 10
type input "05"
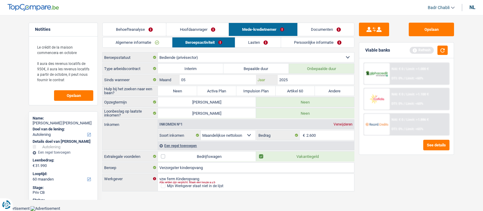
type input "2025"
click at [175, 90] on label "Neen" at bounding box center [177, 91] width 39 height 10
click at [175, 90] on input "Neen" at bounding box center [177, 91] width 39 height 10
radio input "true"
select select "mealVouchers"
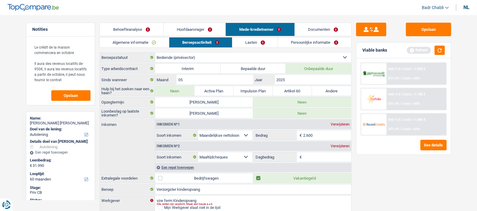
click at [338, 144] on div "Verwijderen" at bounding box center [340, 146] width 22 height 4
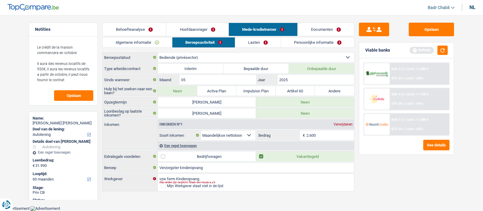
click at [252, 41] on link "Lasten" at bounding box center [258, 42] width 46 height 10
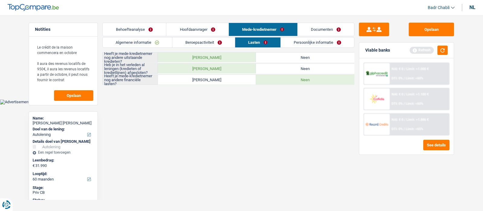
click at [287, 54] on label "Neen" at bounding box center [305, 57] width 98 height 10
click at [287, 54] on input "Neen" at bounding box center [305, 57] width 98 height 10
radio input "true"
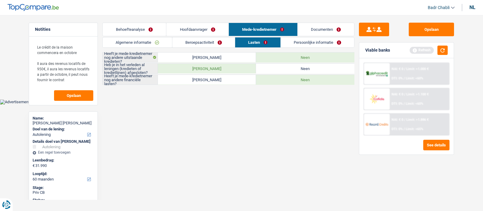
click at [293, 70] on label "Neen" at bounding box center [305, 69] width 98 height 10
click at [293, 70] on input "Neen" at bounding box center [305, 69] width 98 height 10
radio input "true"
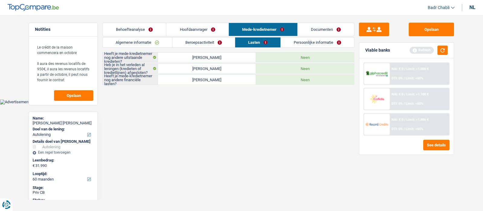
drag, startPoint x: 293, startPoint y: 76, endPoint x: 291, endPoint y: 84, distance: 7.8
click at [293, 77] on label "Neen" at bounding box center [305, 80] width 98 height 10
click at [293, 77] on input "Neen" at bounding box center [305, 80] width 98 height 10
radio input "true"
click at [297, 42] on link "Persoonlijke informatie" at bounding box center [317, 42] width 73 height 10
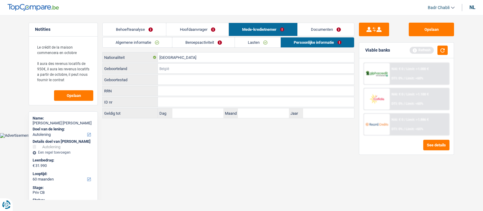
click at [190, 65] on input "Geboorteland" at bounding box center [256, 69] width 196 height 10
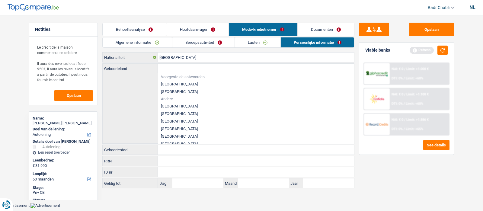
click at [166, 80] on li "België" at bounding box center [256, 84] width 196 height 8
type input "België"
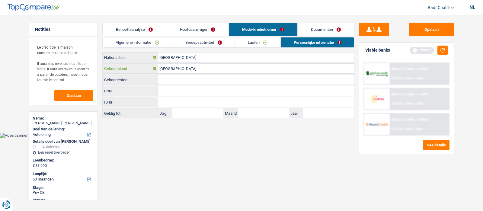
click at [170, 68] on input "België" at bounding box center [256, 69] width 196 height 10
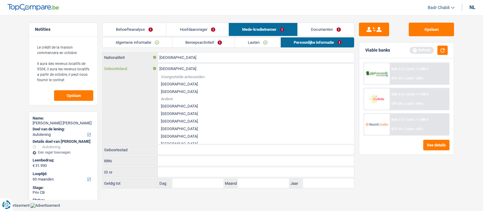
click at [170, 68] on input "België" at bounding box center [256, 69] width 196 height 10
type input "t"
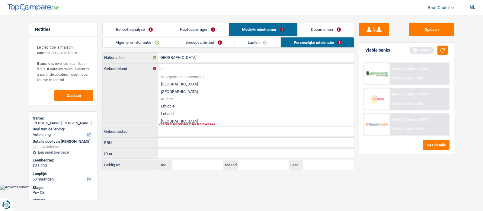
click at [171, 105] on li "Ethiopië" at bounding box center [256, 106] width 196 height 8
type input "Ethiopië"
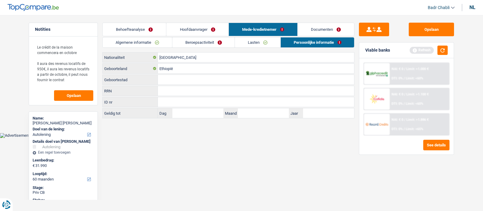
click at [193, 23] on link "Hoofdaanvrager" at bounding box center [197, 29] width 62 height 13
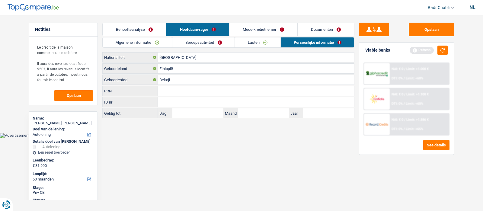
click at [267, 43] on link "Lasten" at bounding box center [258, 42] width 46 height 10
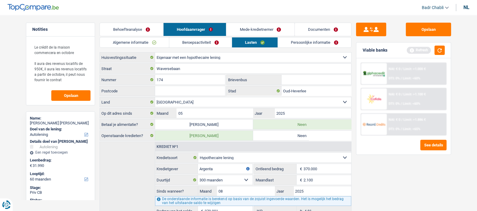
click at [323, 43] on link "Persoonlijke informatie" at bounding box center [314, 42] width 73 height 10
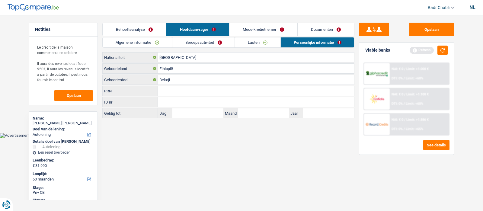
click at [279, 23] on link "Mede-kredietnemer" at bounding box center [263, 29] width 68 height 13
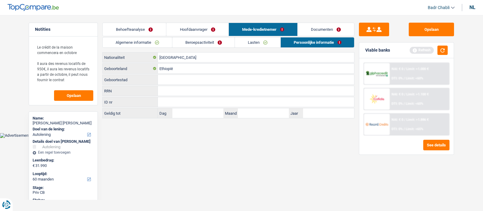
click at [168, 84] on input "Geboortestad" at bounding box center [256, 80] width 196 height 10
click at [170, 75] on input "Geboortestad" at bounding box center [256, 80] width 196 height 10
type input "Sekota"
click at [430, 23] on button "Opslaan" at bounding box center [430, 30] width 45 height 14
click at [414, 32] on button "Opslaan" at bounding box center [430, 30] width 45 height 14
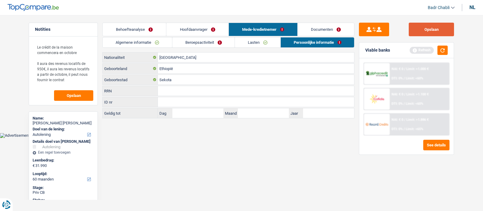
click at [428, 28] on button "Opslaan" at bounding box center [430, 30] width 45 height 14
click at [340, 30] on link "Documenten" at bounding box center [325, 29] width 56 height 13
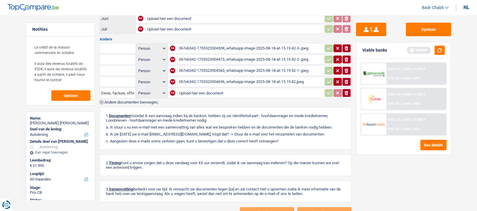
scroll to position [246, 0]
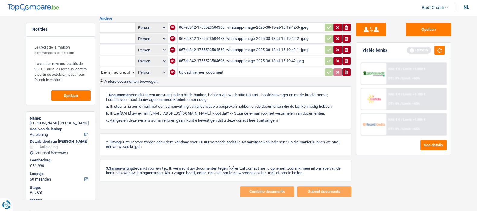
click at [233, 56] on div "067eb342-1755523504696_whatsapp-image-2025-08-18-at-15.19.42.jpeg" at bounding box center [251, 60] width 144 height 9
click at [259, 45] on div "067eb342-1755523504560_whatsapp-image-2025-08-18-at-15.19.42-1-.jpeg" at bounding box center [251, 49] width 144 height 9
click at [250, 34] on div "067eb342-1755523504473_whatsapp-image-2025-08-18-at-15.19.42-2-.jpeg" at bounding box center [251, 38] width 144 height 9
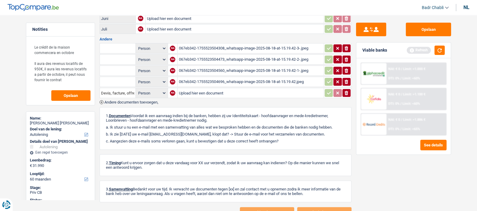
scroll to position [208, 0]
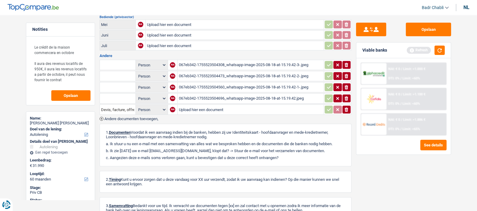
click at [238, 60] on div "067eb342-1755523504308_whatsapp-image-2025-08-18-at-15.19.42-3-.jpeg" at bounding box center [251, 64] width 144 height 9
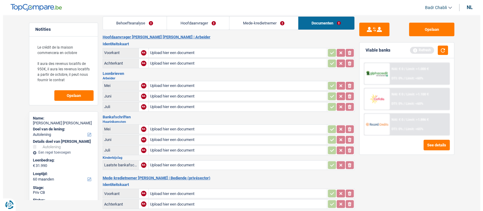
scroll to position [0, 0]
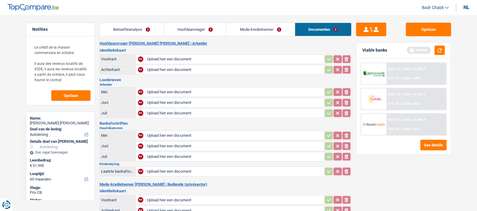
click at [245, 25] on link "Mede-kredietnemer" at bounding box center [260, 29] width 68 height 13
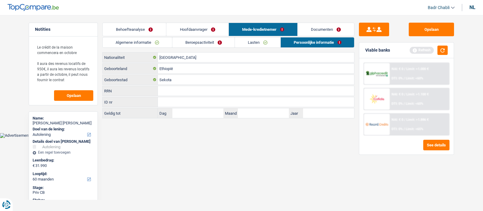
click at [136, 40] on link "Algemene informatie" at bounding box center [137, 42] width 69 height 10
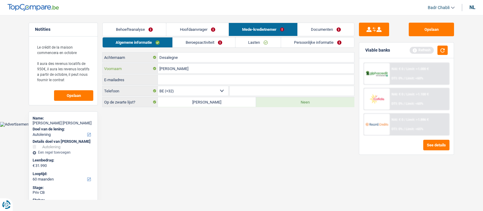
click at [159, 67] on input "Anna" at bounding box center [256, 69] width 196 height 10
type input "Hana"
click at [422, 32] on button "Opslaan" at bounding box center [430, 30] width 45 height 14
click at [432, 34] on button "Opslaan" at bounding box center [430, 30] width 45 height 14
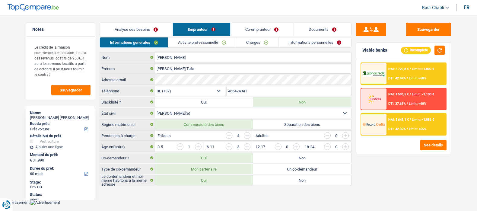
select select "car"
select select "60"
select select "32"
select select "married"
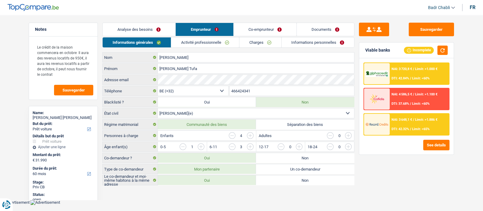
click at [412, 124] on div "NAI: 3 648,1 € / Limit: >1.886 € DTI: 42.32% / Limit: <65%" at bounding box center [418, 124] width 59 height 21
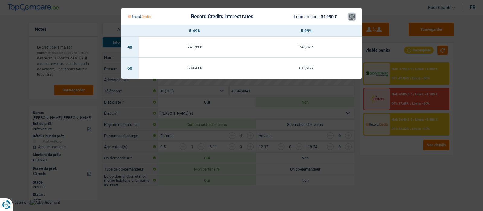
click at [352, 16] on button "×" at bounding box center [351, 17] width 6 height 6
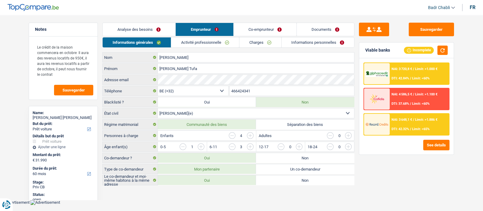
click at [416, 74] on div "NAI: 3 720,8 € / Limit: >1.000 € DTI: 42.84% / Limit: <60%" at bounding box center [418, 73] width 59 height 21
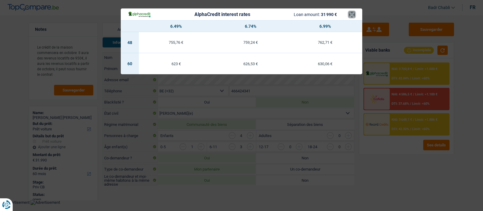
click at [351, 13] on button "×" at bounding box center [351, 14] width 6 height 6
